Goal: Information Seeking & Learning: Learn about a topic

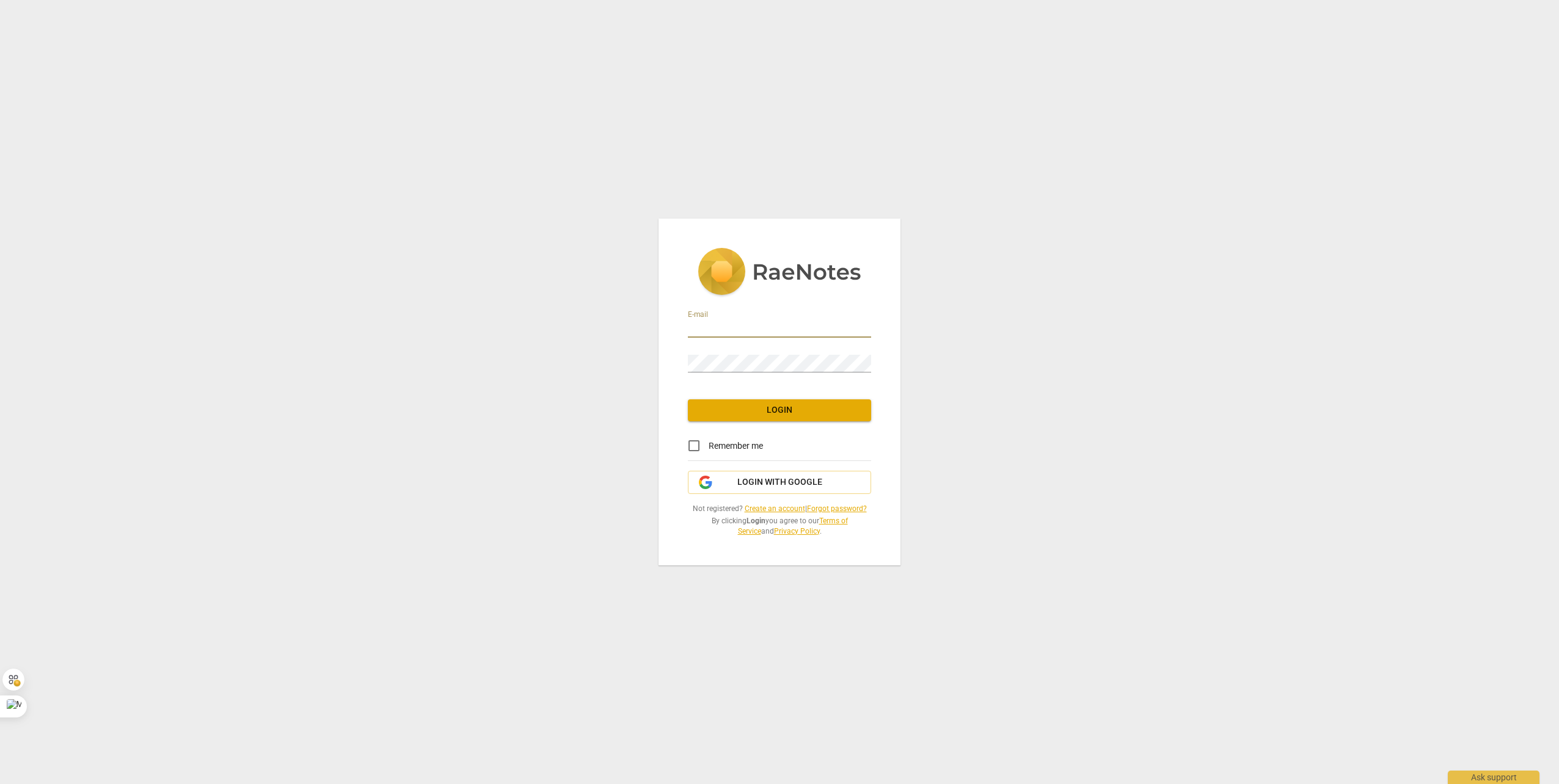
click at [760, 334] on input "email" at bounding box center [780, 328] width 183 height 17
type input "[PERSON_NAME][EMAIL_ADDRESS][DOMAIN_NAME]"
click at [699, 447] on input "Remember me" at bounding box center [694, 446] width 29 height 29
checkbox input "true"
click at [734, 411] on span "Login" at bounding box center [780, 410] width 164 height 12
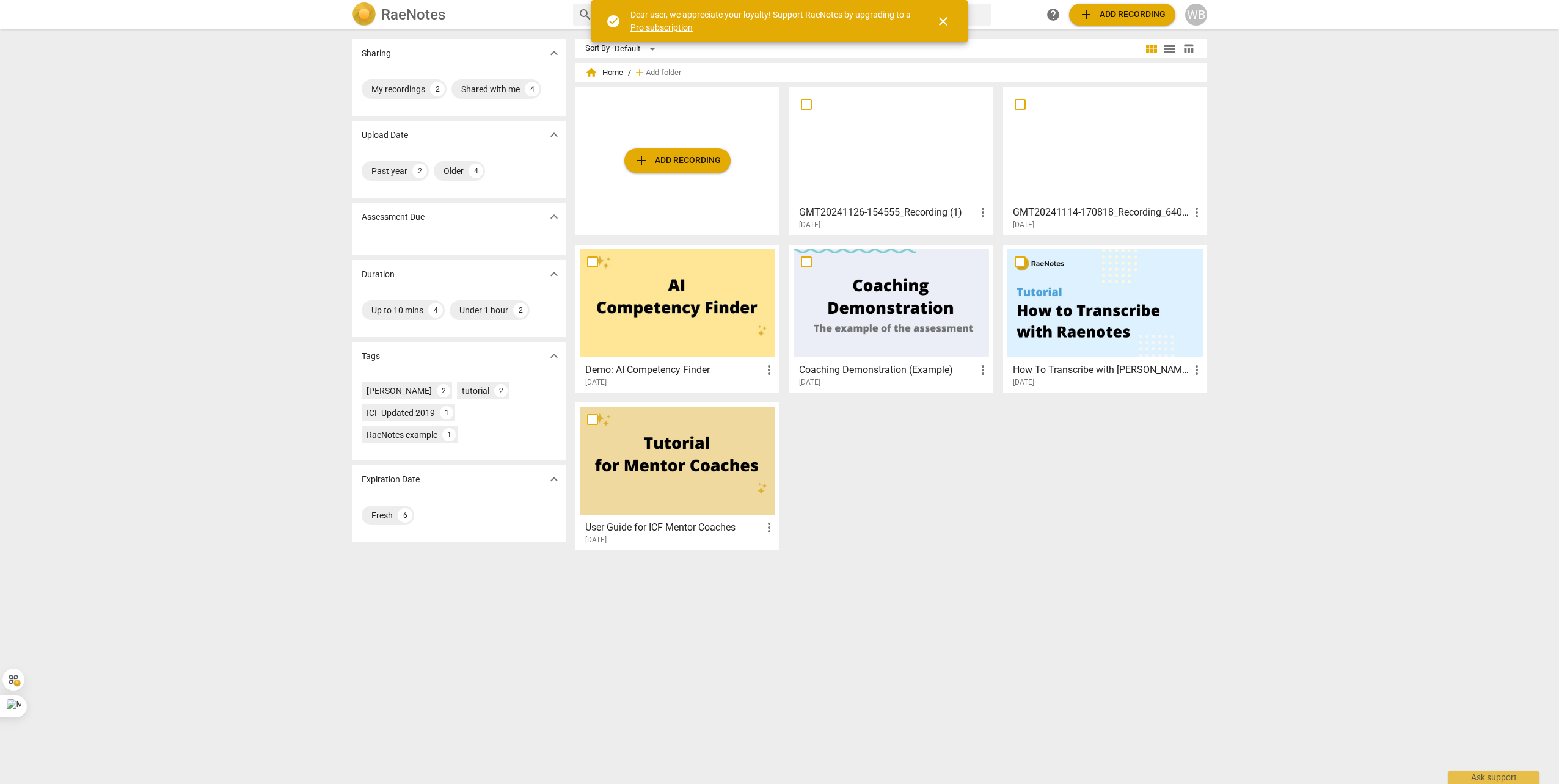
click at [1062, 210] on h3 "GMT20241114-170818_Recording_640x360" at bounding box center [1101, 212] width 176 height 15
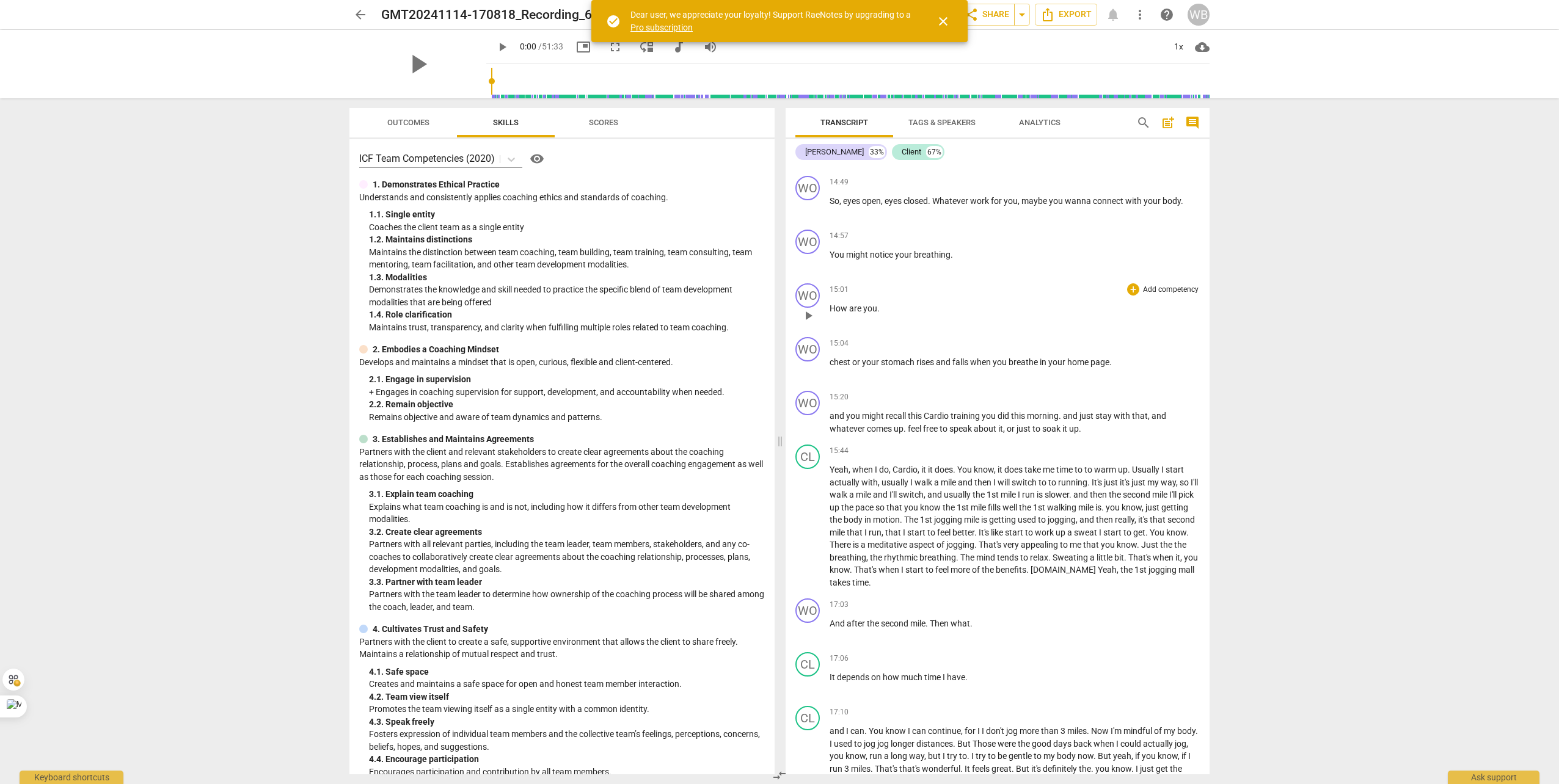
scroll to position [3969, 0]
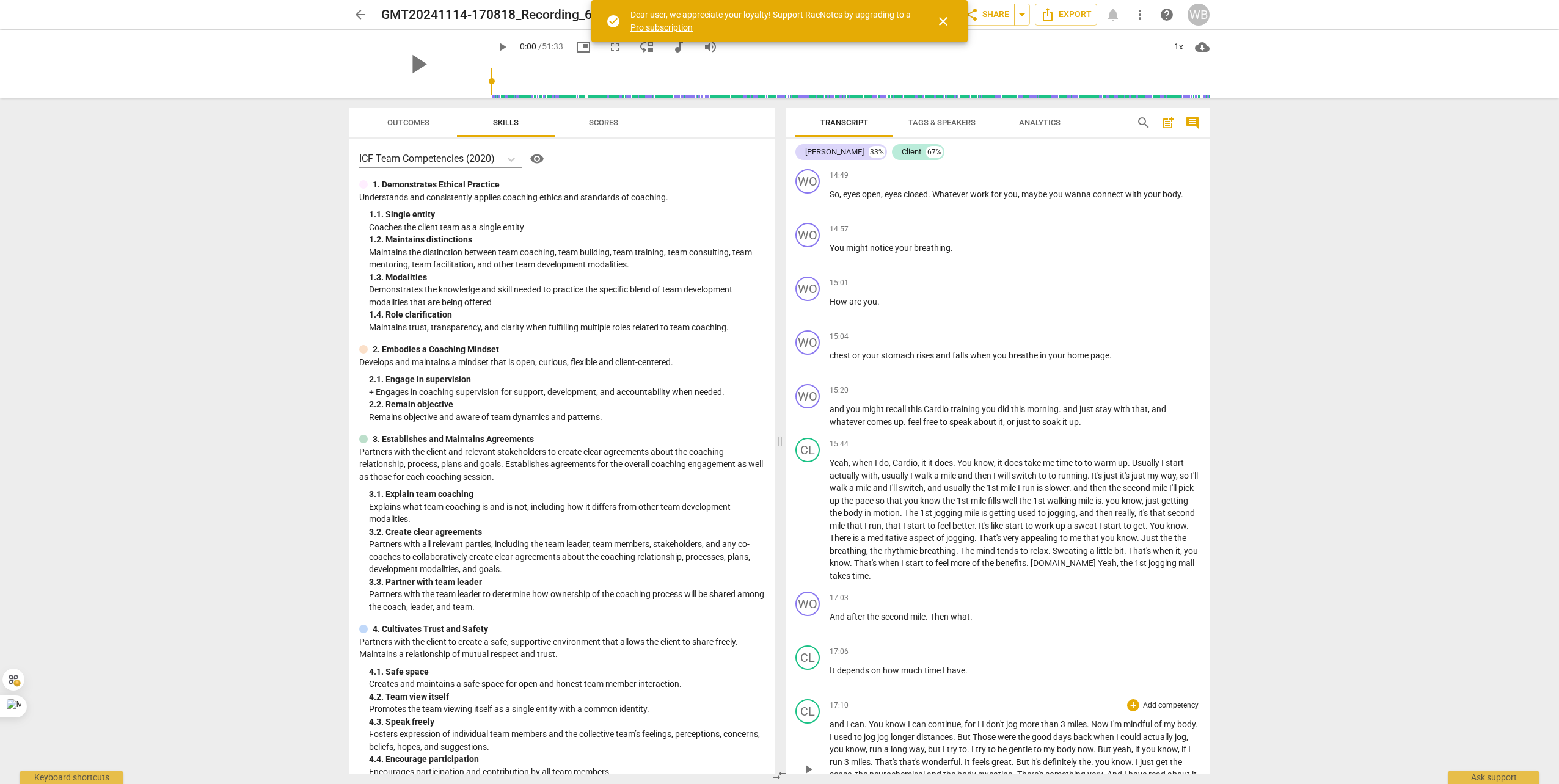
drag, startPoint x: 1204, startPoint y: 346, endPoint x: 1191, endPoint y: 733, distance: 387.2
click at [1197, 773] on div "WO play_arrow pause 00:03 + Add competency keyboard_arrow_right So good to see …" at bounding box center [998, 469] width 424 height 609
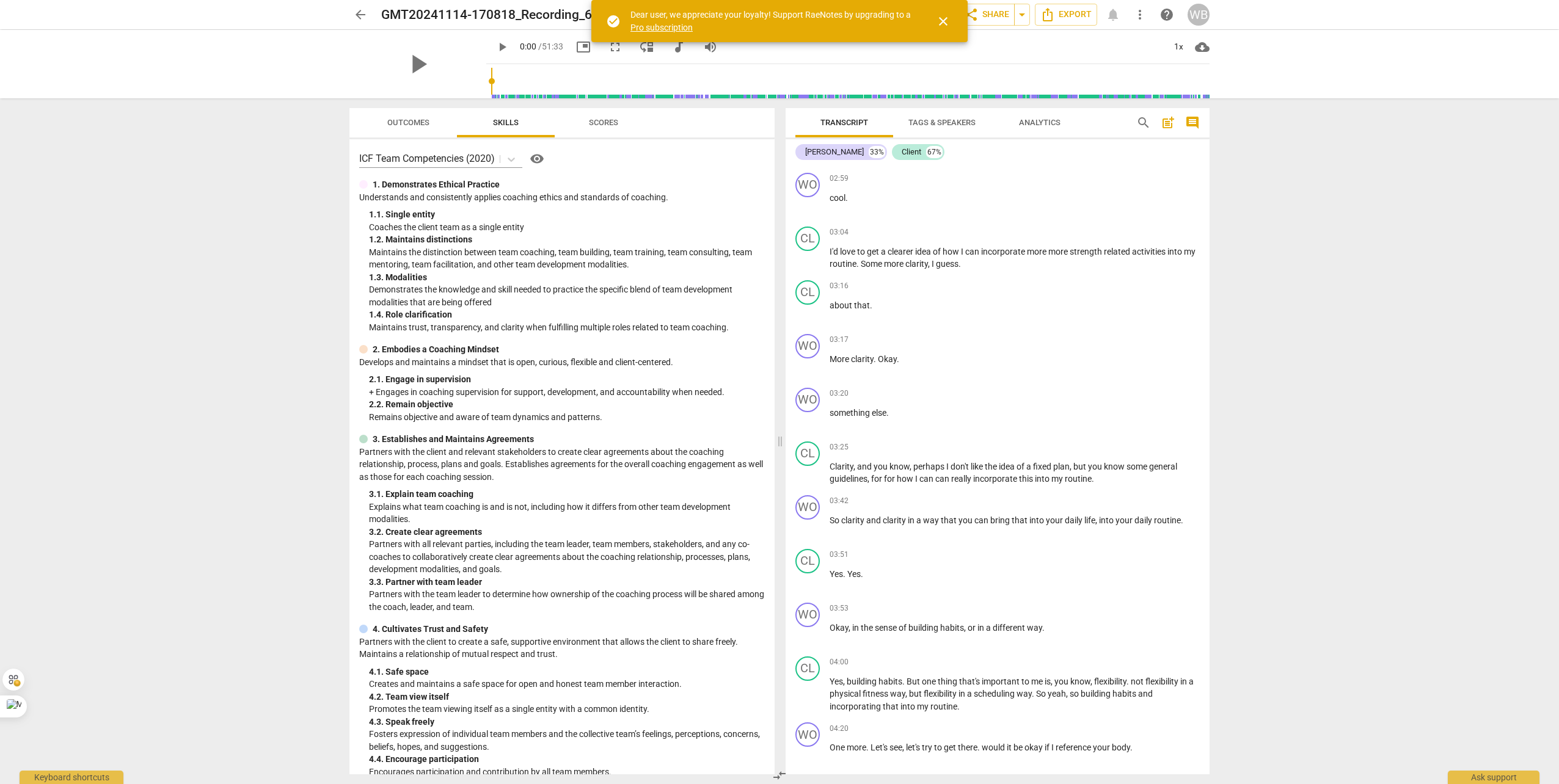
scroll to position [0, 0]
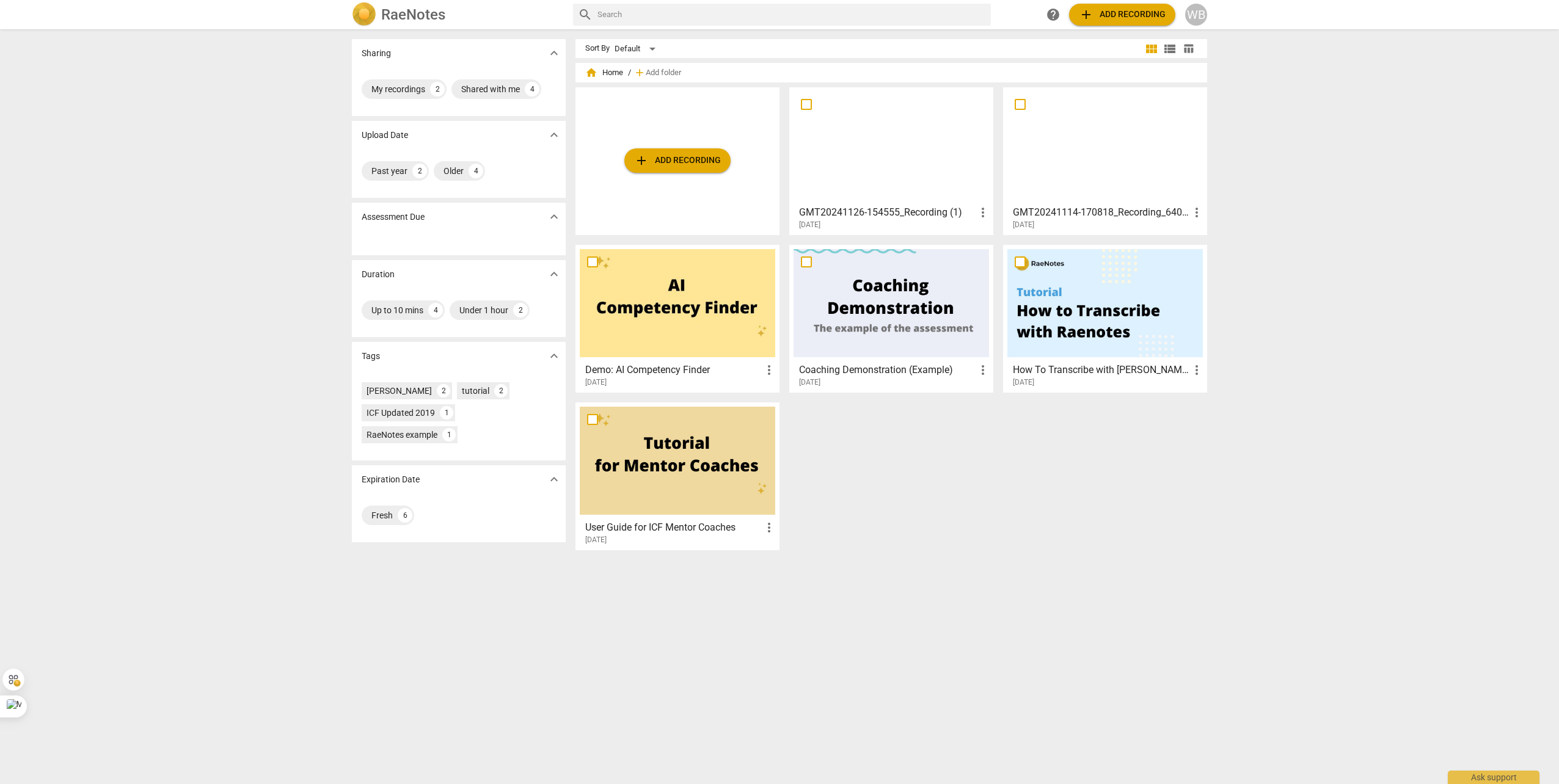
click at [892, 149] on div at bounding box center [891, 146] width 195 height 108
click at [882, 322] on div at bounding box center [891, 303] width 195 height 108
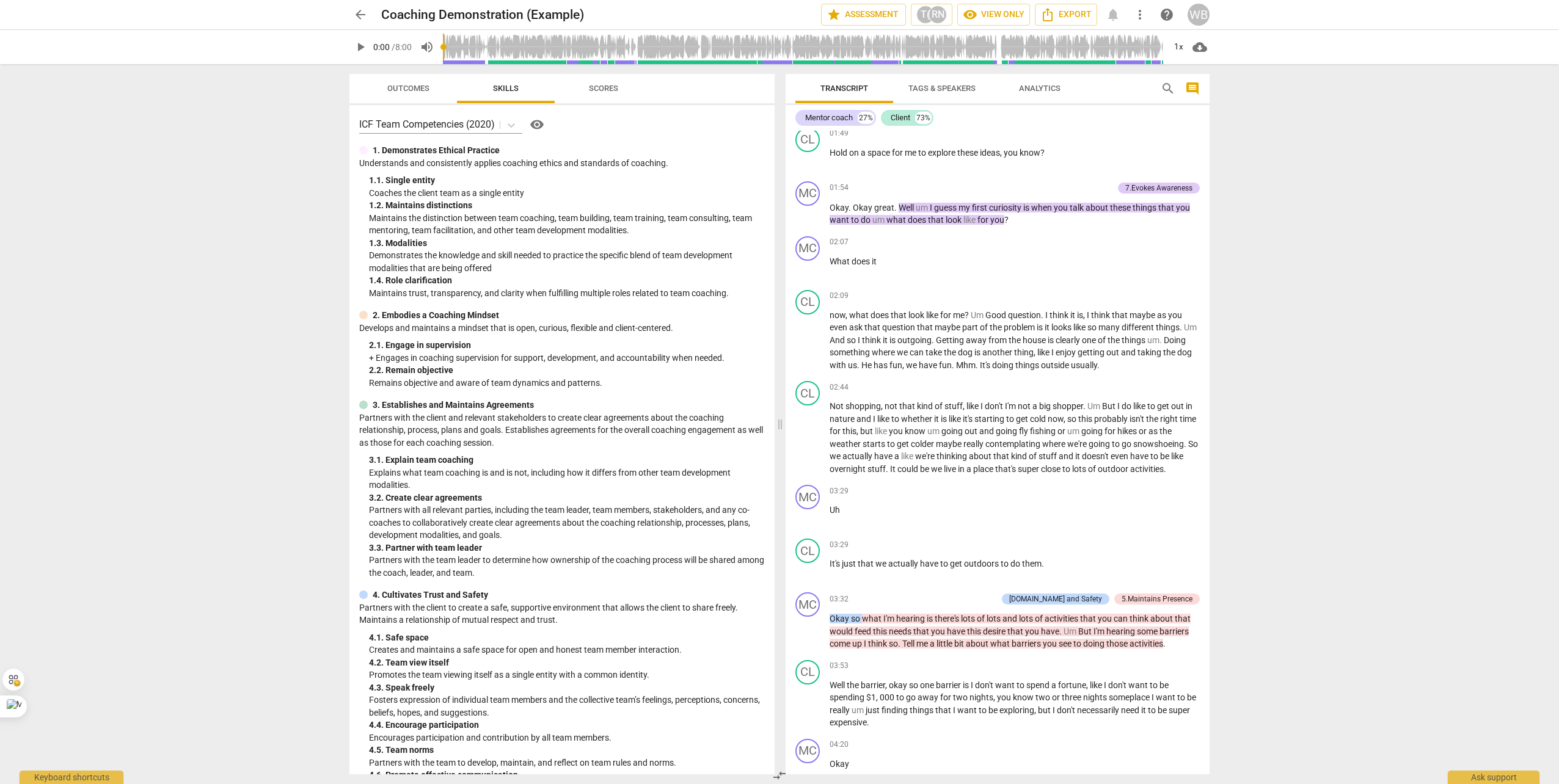
scroll to position [279, 0]
